Goal: Check status: Check status

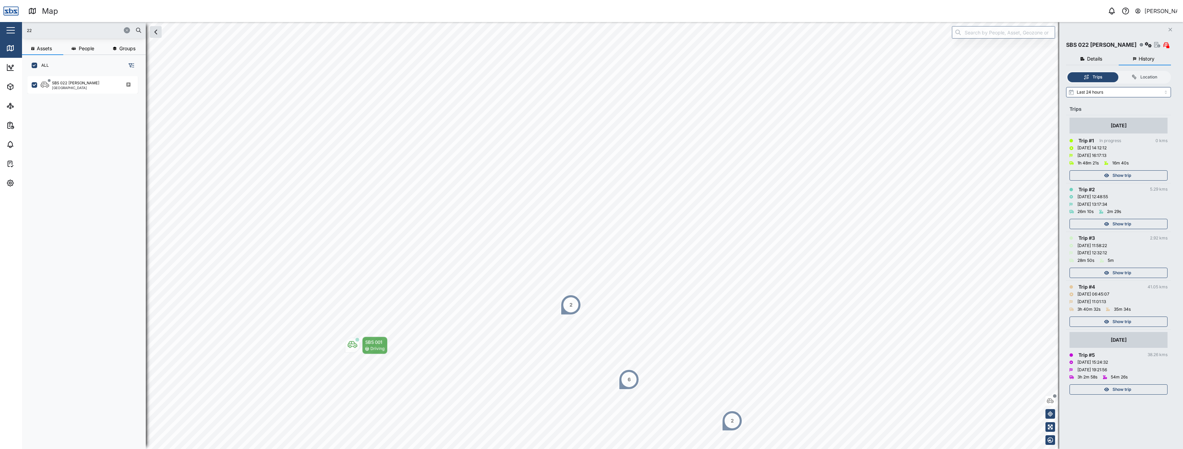
scroll to position [364, 108]
click at [128, 29] on icon "button" at bounding box center [127, 30] width 4 height 4
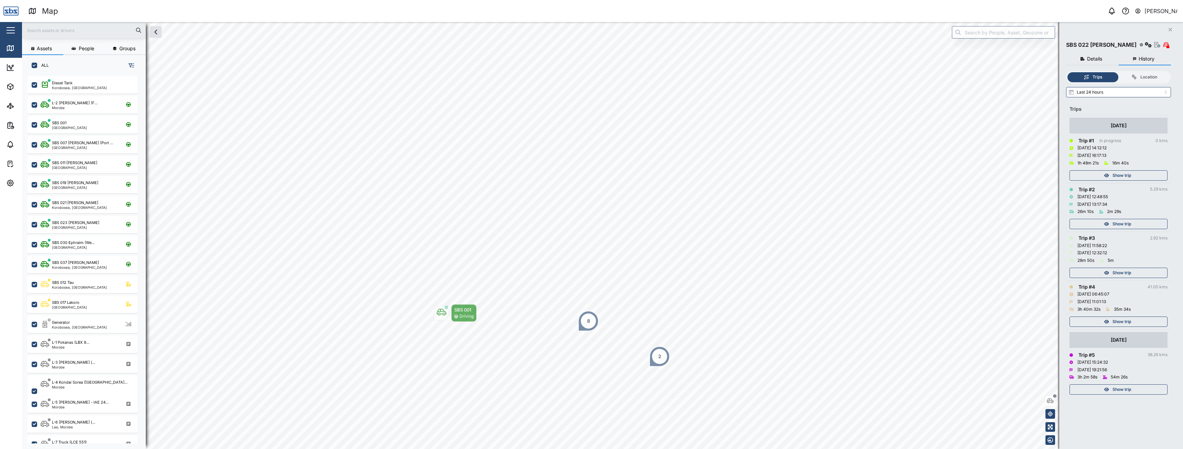
click at [72, 30] on input "text" at bounding box center [84, 30] width 116 height 10
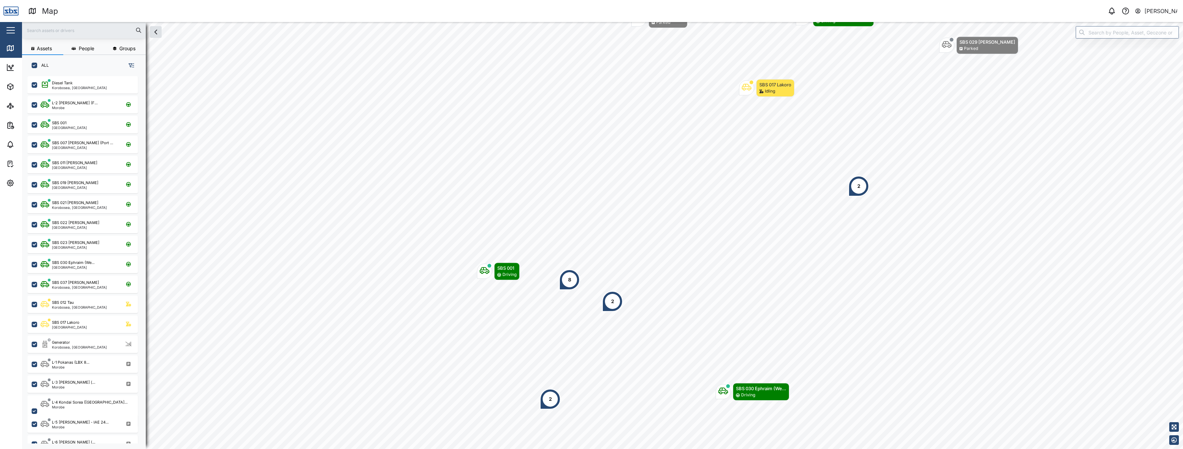
click at [555, 403] on div "2" at bounding box center [550, 398] width 21 height 21
click at [79, 31] on input "text" at bounding box center [84, 30] width 116 height 10
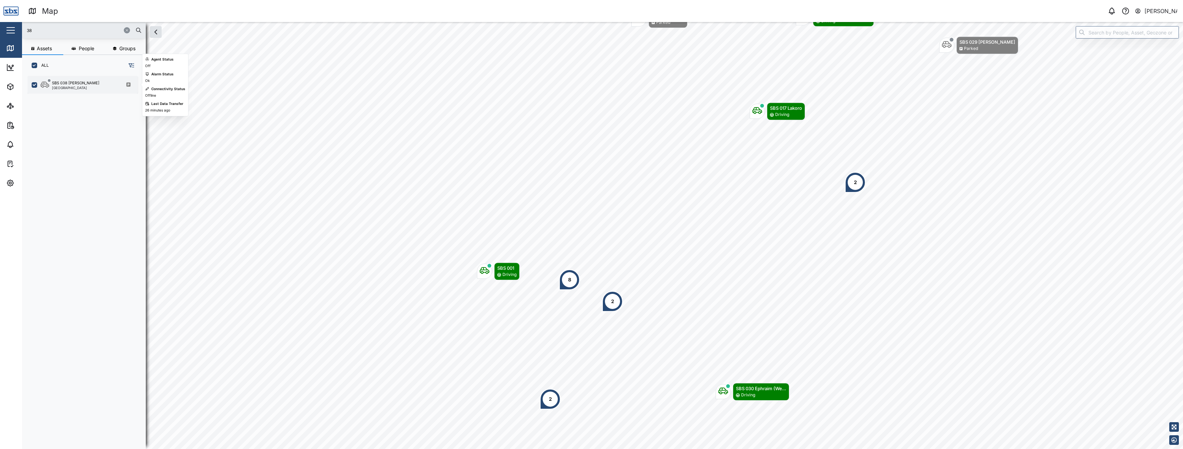
type input "38"
click at [63, 81] on div "SBS 038 [PERSON_NAME]" at bounding box center [75, 83] width 47 height 6
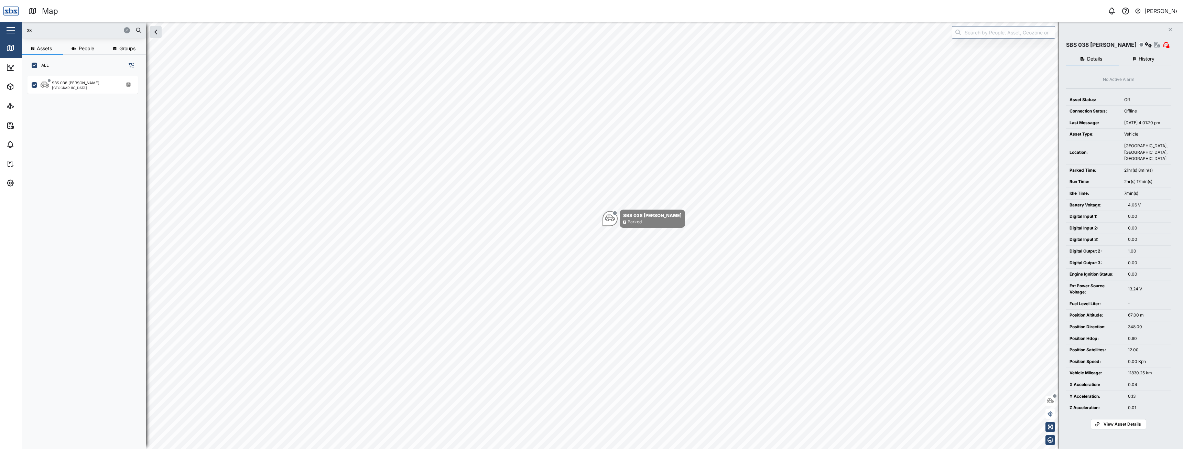
click at [1170, 30] on icon "button" at bounding box center [1169, 29] width 3 height 3
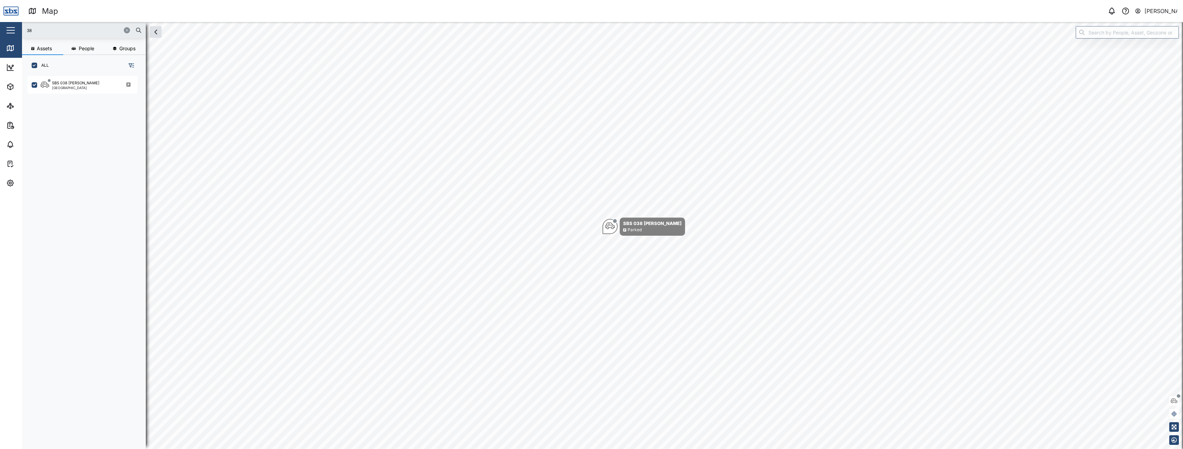
click at [126, 31] on icon "button" at bounding box center [127, 30] width 4 height 4
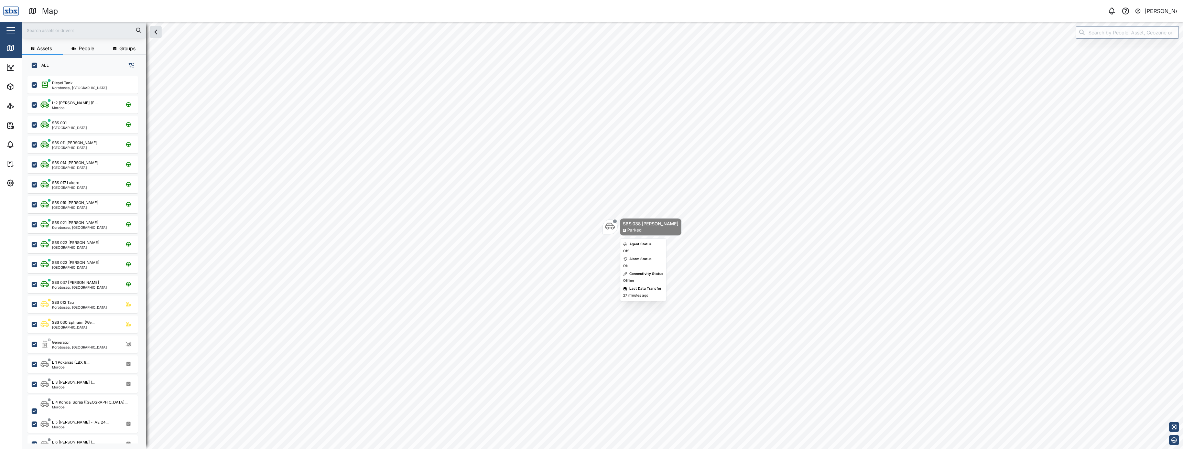
click at [609, 228] on icon "Map marker" at bounding box center [610, 226] width 10 height 7
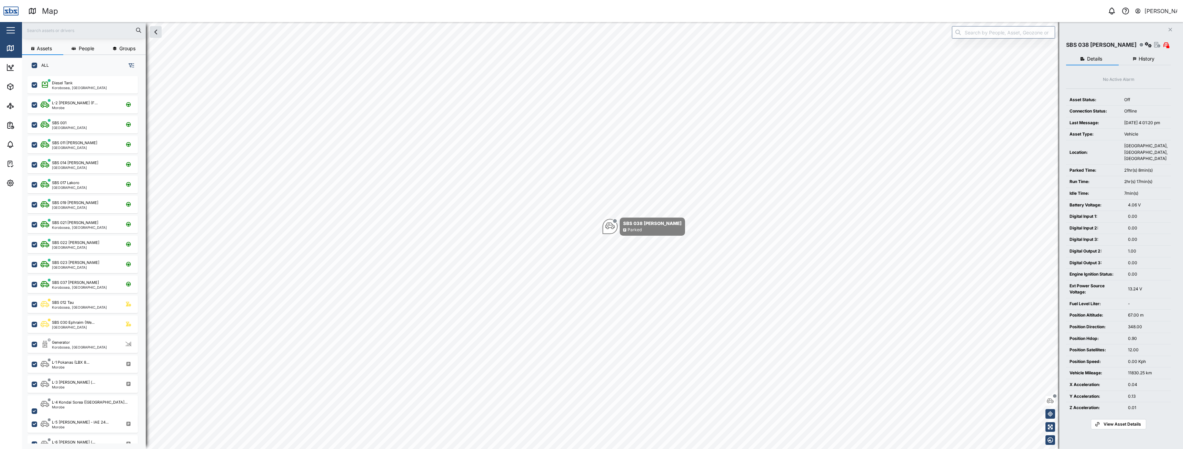
click at [1149, 57] on span "History" at bounding box center [1146, 58] width 16 height 5
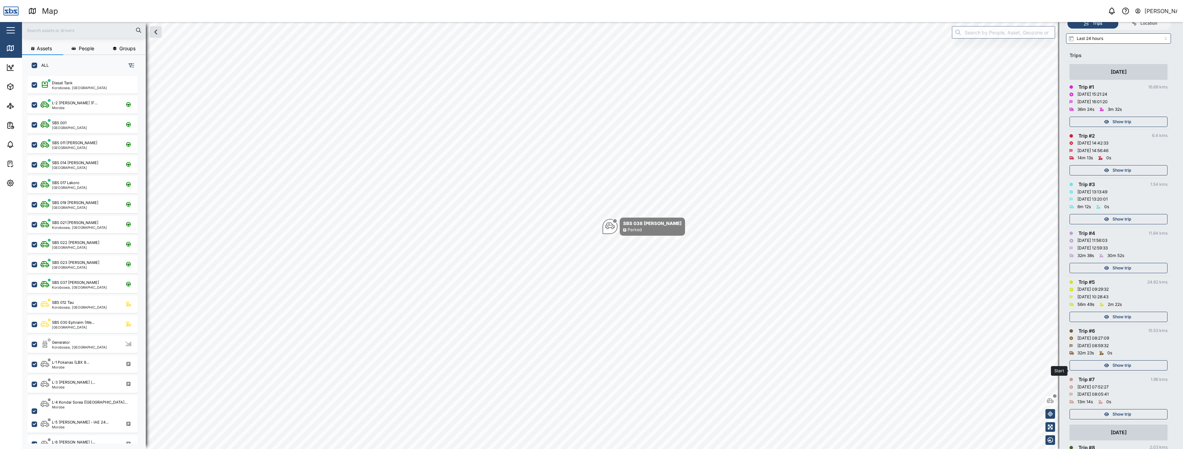
scroll to position [108, 0]
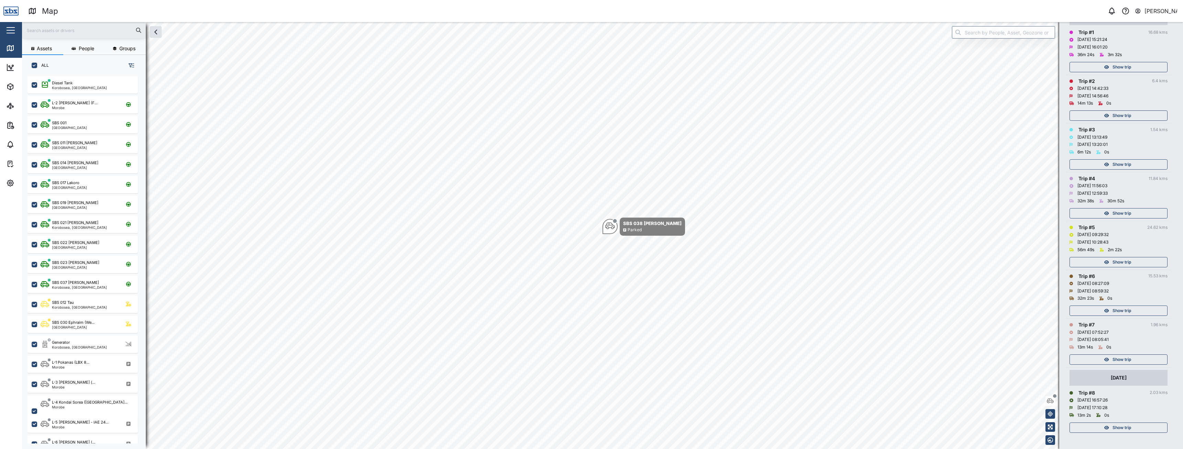
click at [1127, 310] on span "Show trip" at bounding box center [1121, 311] width 19 height 10
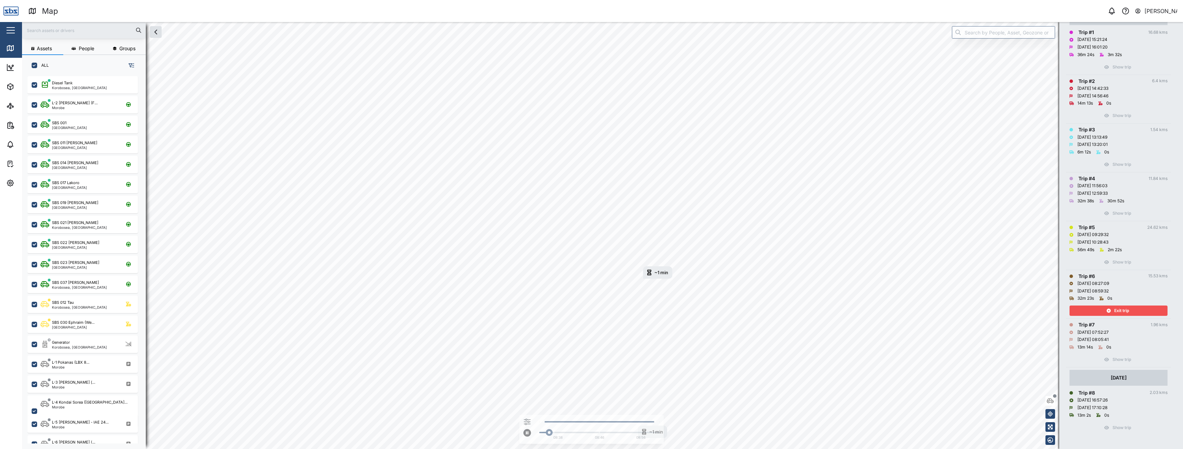
click at [1127, 310] on span "Exit trip" at bounding box center [1121, 311] width 15 height 10
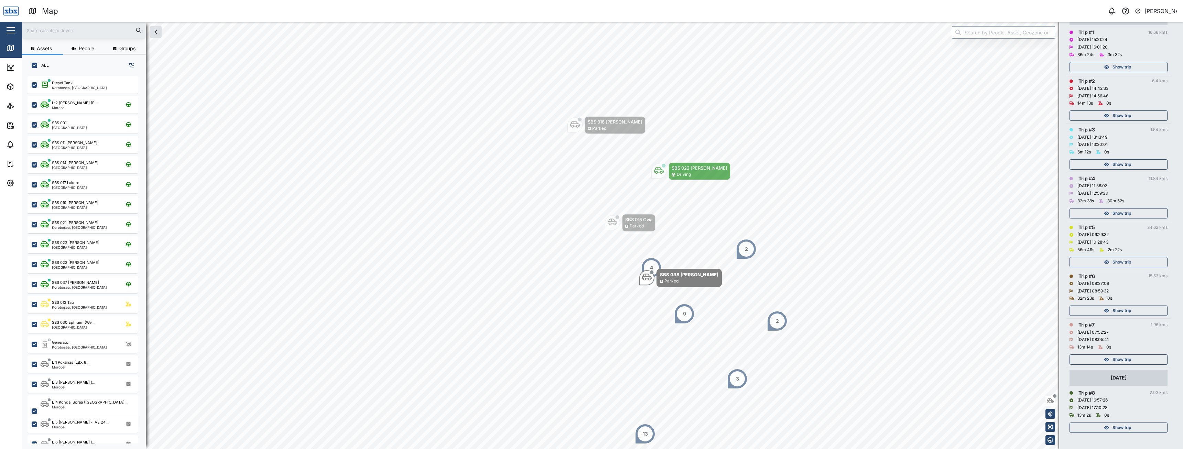
click at [1127, 258] on span "Show trip" at bounding box center [1121, 262] width 19 height 10
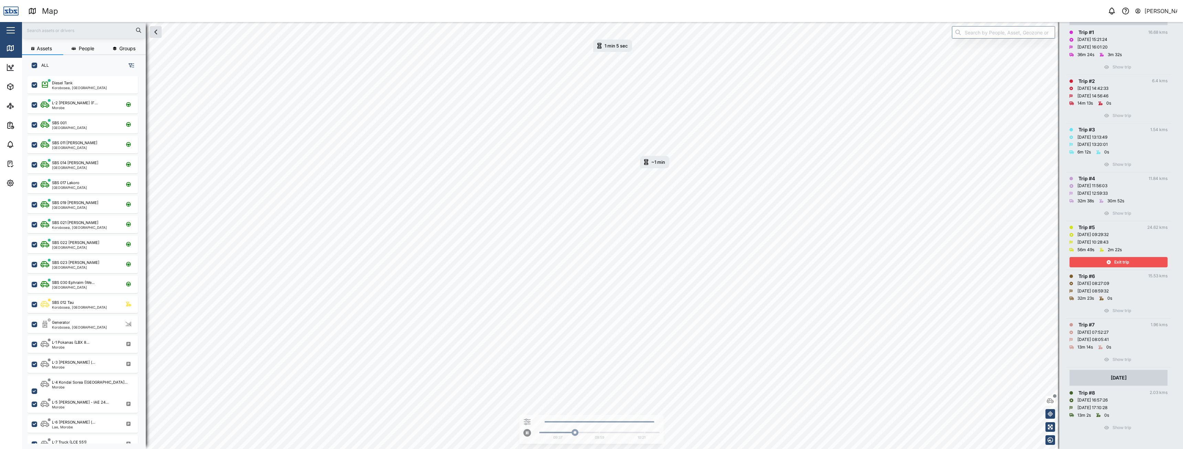
click at [1121, 262] on span "Exit trip" at bounding box center [1121, 262] width 15 height 10
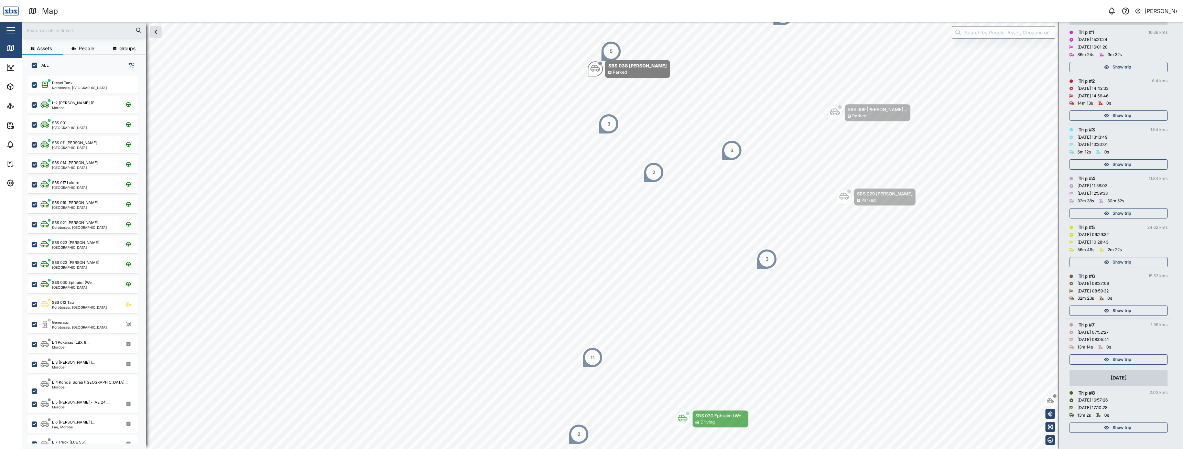
click at [1118, 211] on span "Show trip" at bounding box center [1121, 213] width 19 height 10
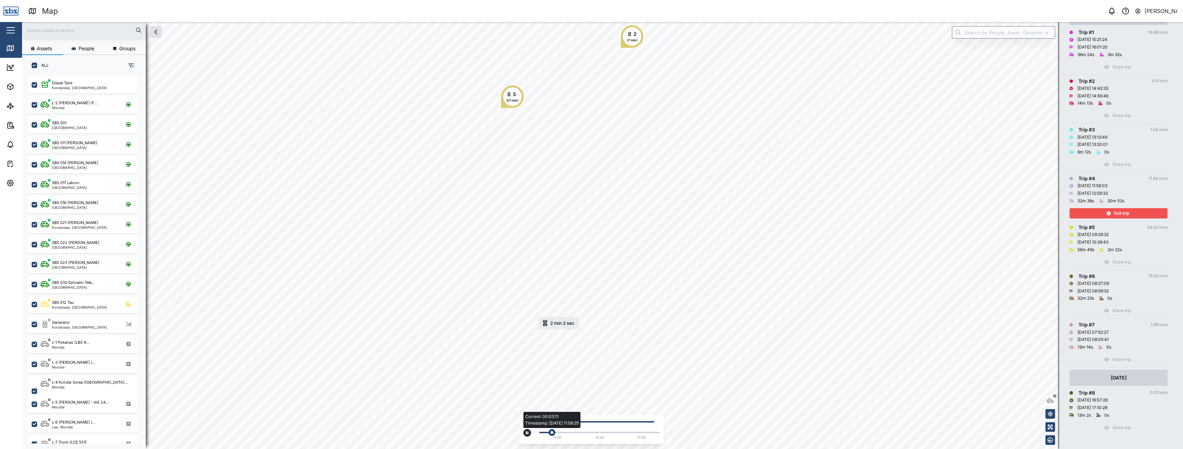
drag, startPoint x: 547, startPoint y: 430, endPoint x: 571, endPoint y: 434, distance: 24.3
click at [571, 433] on div "Current: 00:03:11 Timestamp: [DATE] 11:58:25 11:59 12:43 12:55" at bounding box center [598, 431] width 124 height 22
drag, startPoint x: 554, startPoint y: 432, endPoint x: 584, endPoint y: 436, distance: 31.2
click at [584, 436] on div "Current: 00:12:14 Timestamp: [DATE] 12:18:35 11:59 12:43 12:55" at bounding box center [598, 431] width 124 height 22
drag, startPoint x: 585, startPoint y: 436, endPoint x: 578, endPoint y: 436, distance: 7.9
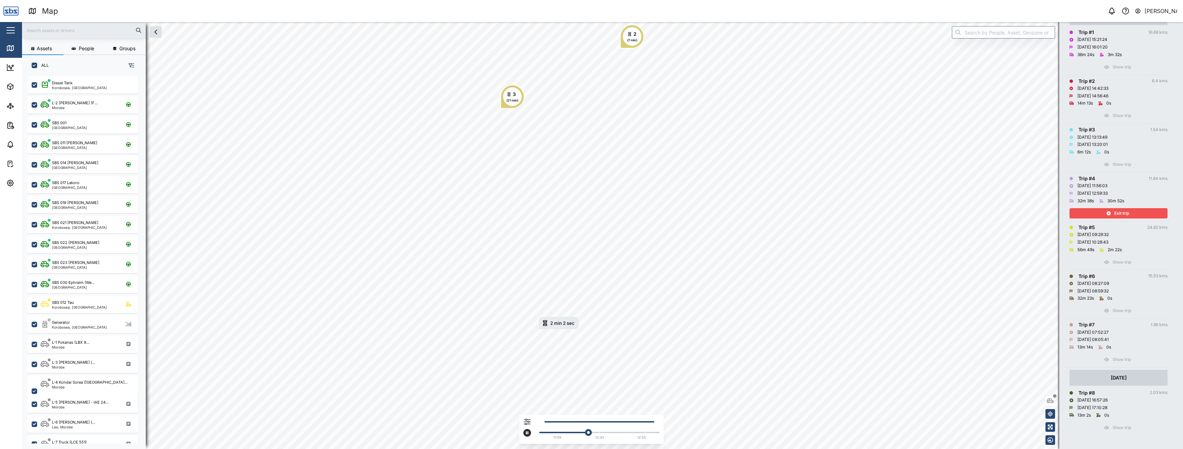
click at [578, 436] on div "11:59 12:43 12:55" at bounding box center [598, 431] width 124 height 22
drag, startPoint x: 589, startPoint y: 432, endPoint x: 570, endPoint y: 432, distance: 18.9
click at [570, 432] on div "Current: 00:10:02 Timestamp: [DATE] 12:13:24" at bounding box center [571, 432] width 7 height 7
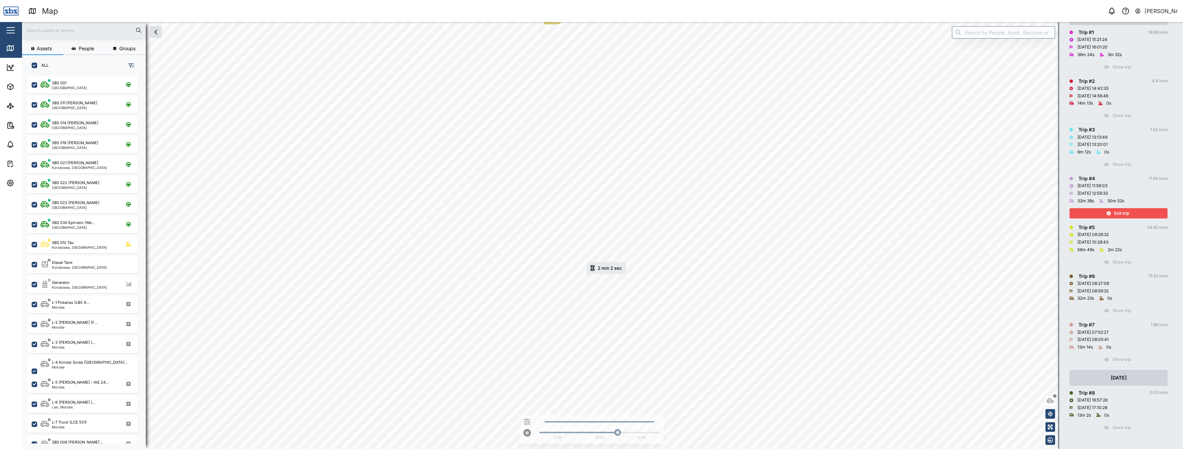
click at [1122, 216] on span "Exit trip" at bounding box center [1121, 213] width 15 height 10
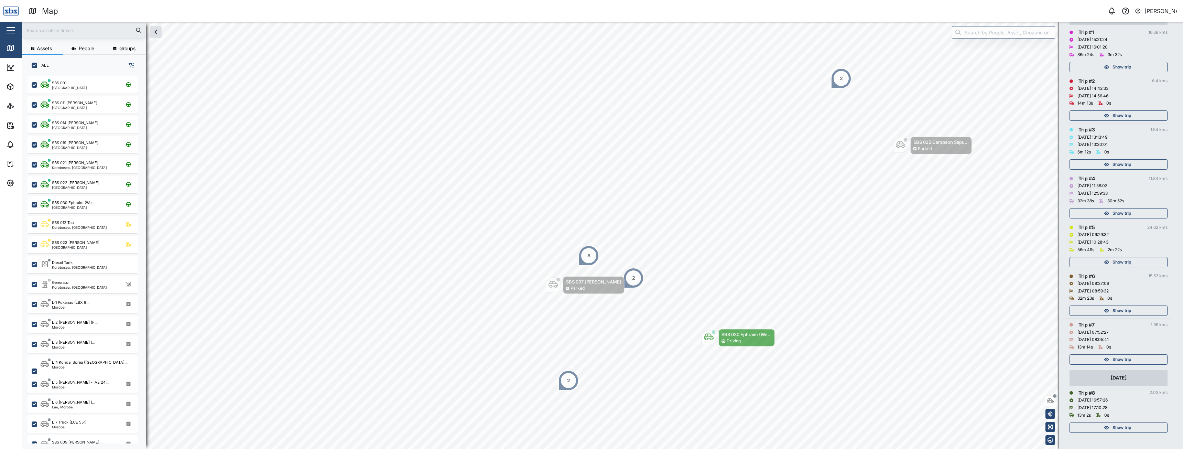
click at [1131, 162] on div "Show trip" at bounding box center [1117, 165] width 89 height 10
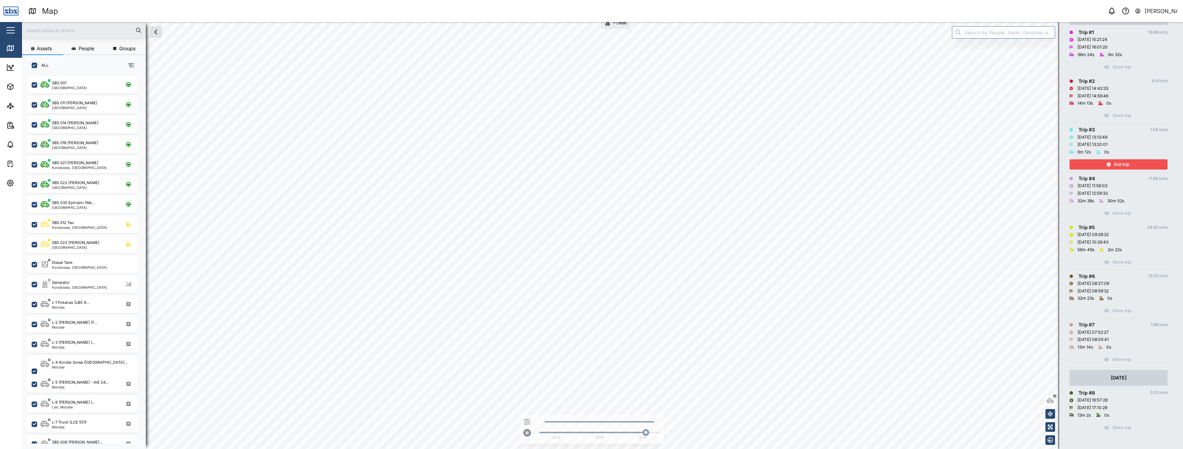
click at [1099, 161] on div "Exit trip" at bounding box center [1117, 165] width 89 height 10
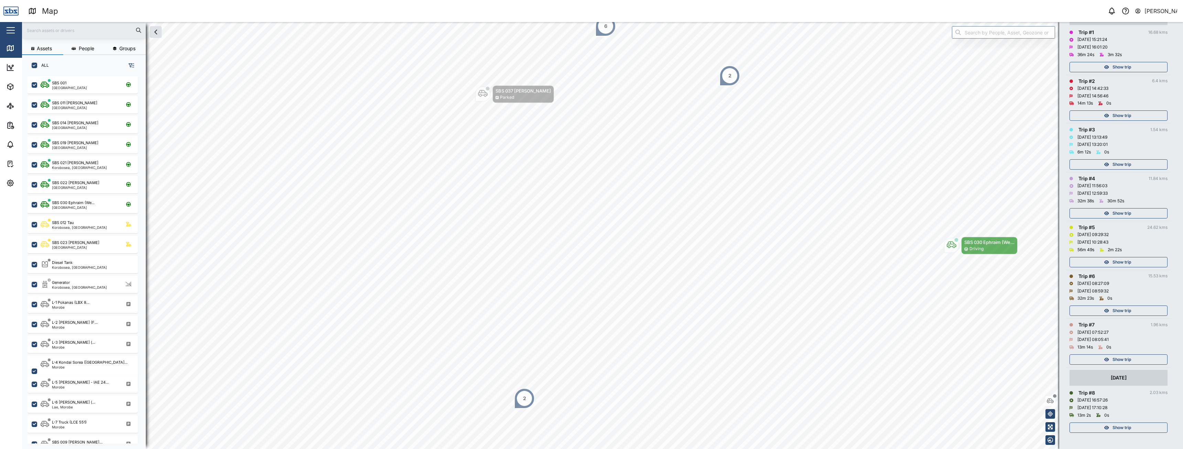
click at [1115, 112] on span "Show trip" at bounding box center [1121, 116] width 19 height 10
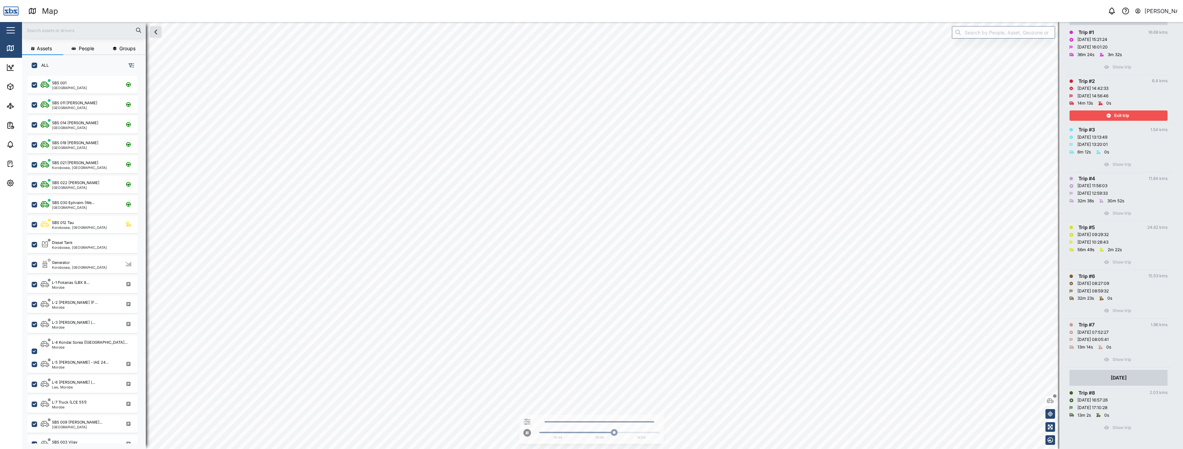
click at [1103, 113] on div "Exit trip" at bounding box center [1117, 116] width 89 height 10
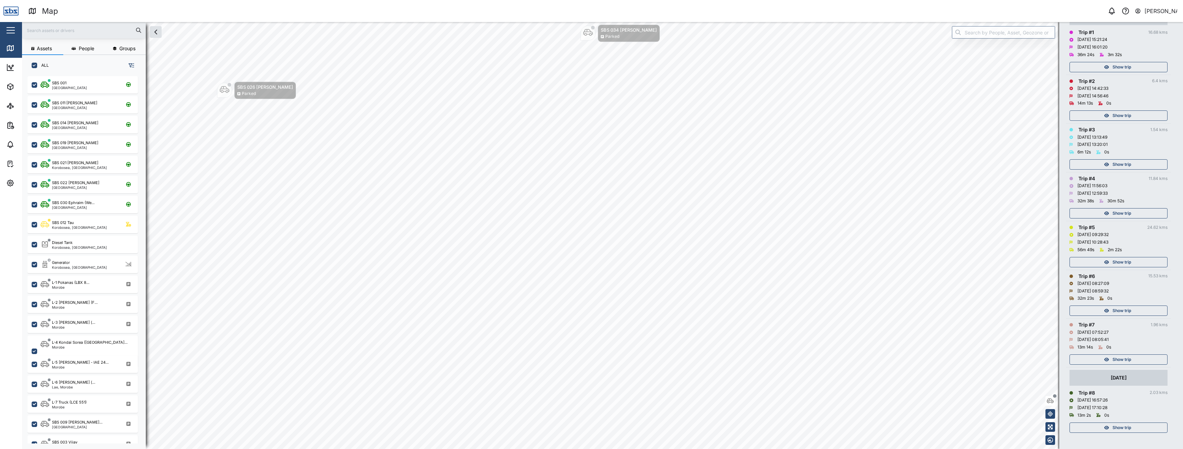
scroll to position [40, 0]
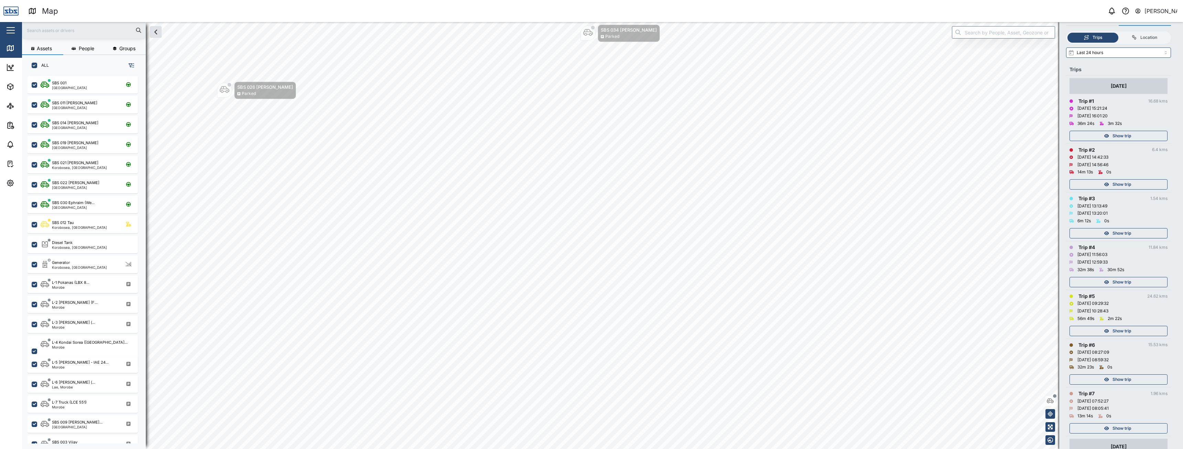
click at [1130, 136] on span "Show trip" at bounding box center [1121, 136] width 19 height 10
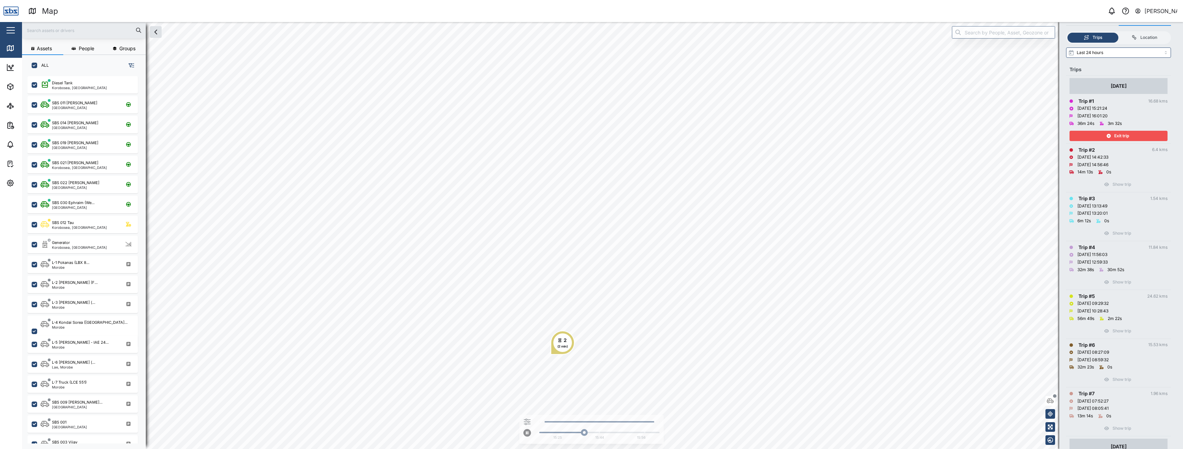
click at [641, 448] on html "Map 0 [PERSON_NAME] Close Map Dashboard Assets ATS Camera Generator Personnel T…" at bounding box center [591, 224] width 1183 height 449
click at [1122, 134] on span "Exit trip" at bounding box center [1121, 136] width 15 height 10
